Goal: Task Accomplishment & Management: Use online tool/utility

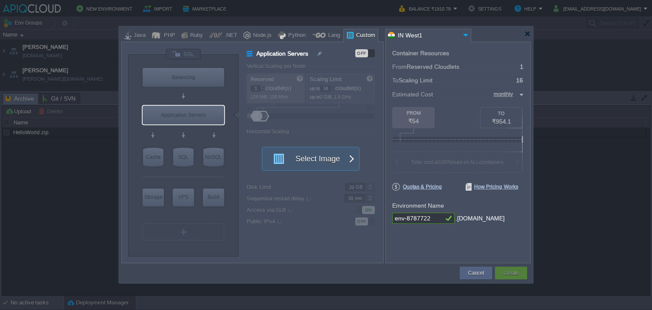
click at [376, 32] on div at bounding box center [325, 33] width 409 height 15
click at [526, 31] on div at bounding box center [527, 34] width 6 height 6
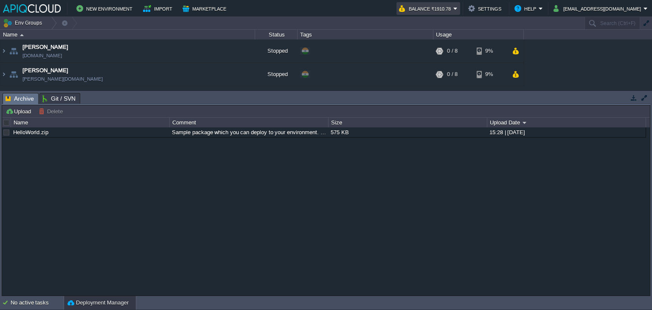
click at [453, 8] on button "Balance ₹1910.78" at bounding box center [426, 8] width 54 height 10
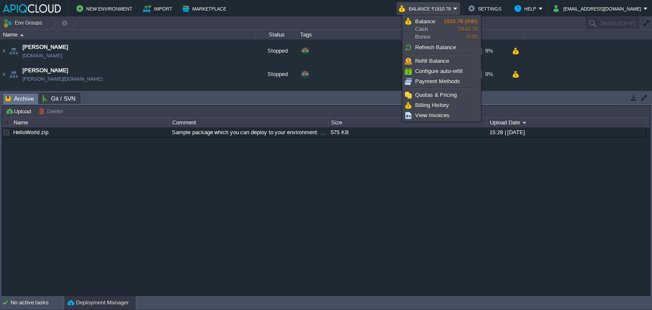
click at [523, 191] on div "HelloWorld.zip Sample package which you can deploy to your environment. Feel fr…" at bounding box center [326, 211] width 648 height 169
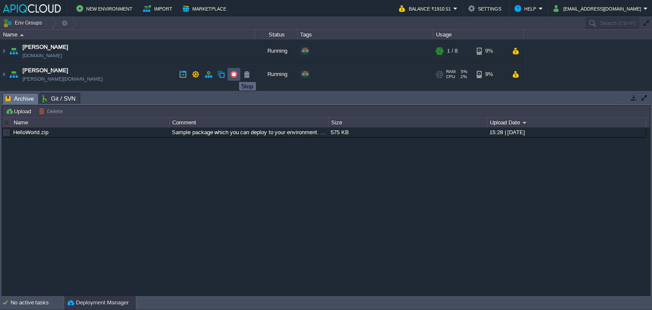
click at [233, 74] on button "button" at bounding box center [234, 74] width 8 height 8
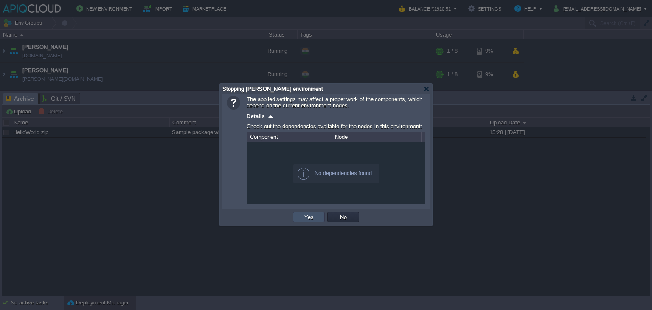
click at [304, 216] on button "Yes" at bounding box center [309, 217] width 14 height 8
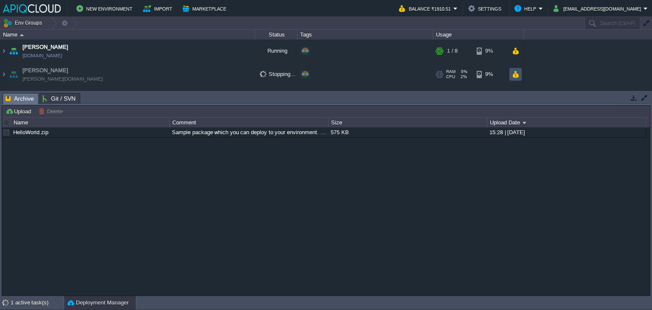
click at [513, 76] on button "button" at bounding box center [515, 74] width 7 height 8
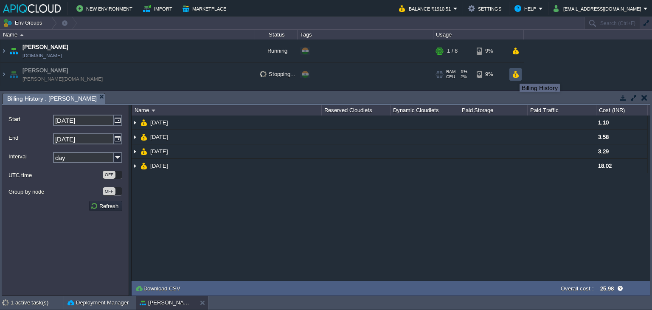
click at [513, 76] on button "button" at bounding box center [515, 74] width 7 height 8
click at [518, 56] on td at bounding box center [515, 51] width 12 height 13
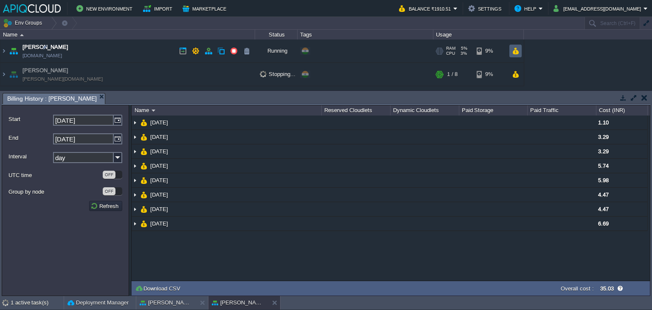
click at [518, 56] on td at bounding box center [515, 51] width 12 height 13
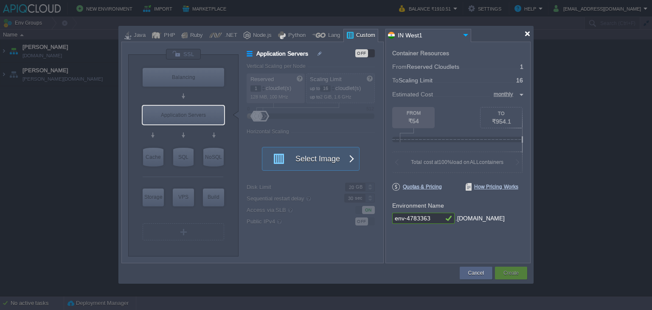
click at [528, 33] on div at bounding box center [527, 34] width 6 height 6
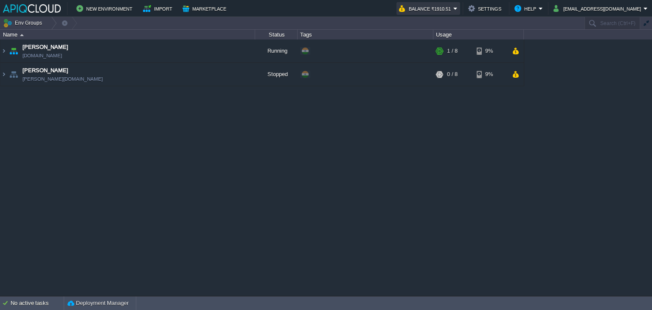
click at [453, 9] on button "Balance ₹1910.51" at bounding box center [426, 8] width 54 height 10
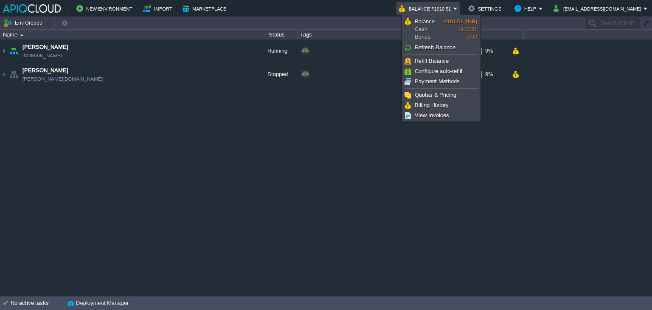
click at [233, 112] on div "Anand anand.in1.apiqcloud.com Running + Add to Env Group RAM 4% CPU 1% 1 / 8 9%…" at bounding box center [326, 167] width 652 height 256
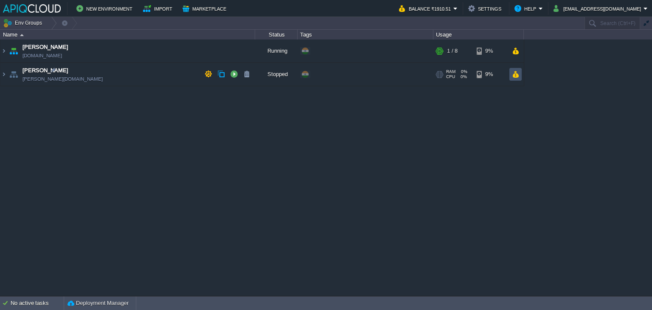
click at [516, 71] on button "button" at bounding box center [515, 74] width 7 height 8
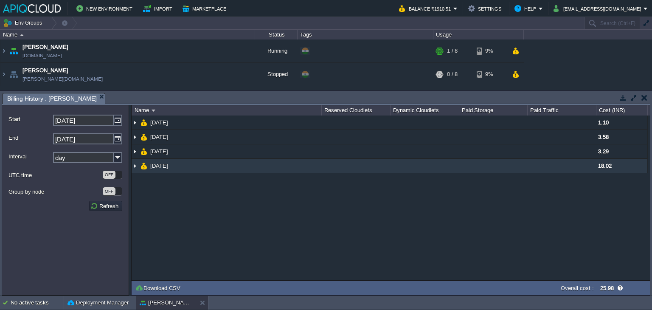
click at [133, 166] on img at bounding box center [135, 166] width 7 height 14
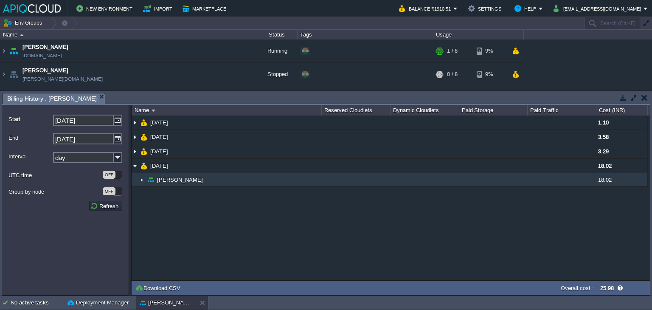
click at [143, 179] on img at bounding box center [141, 179] width 7 height 13
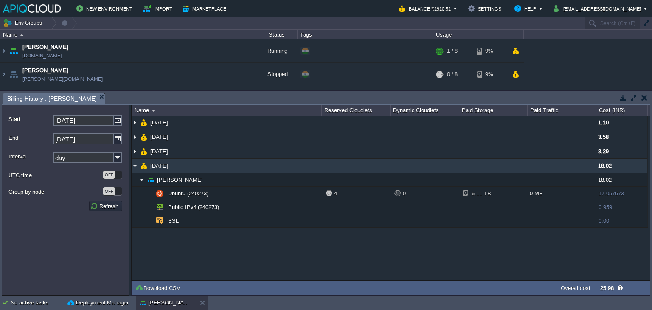
click at [133, 168] on img at bounding box center [135, 166] width 7 height 14
